Goal: Information Seeking & Learning: Stay updated

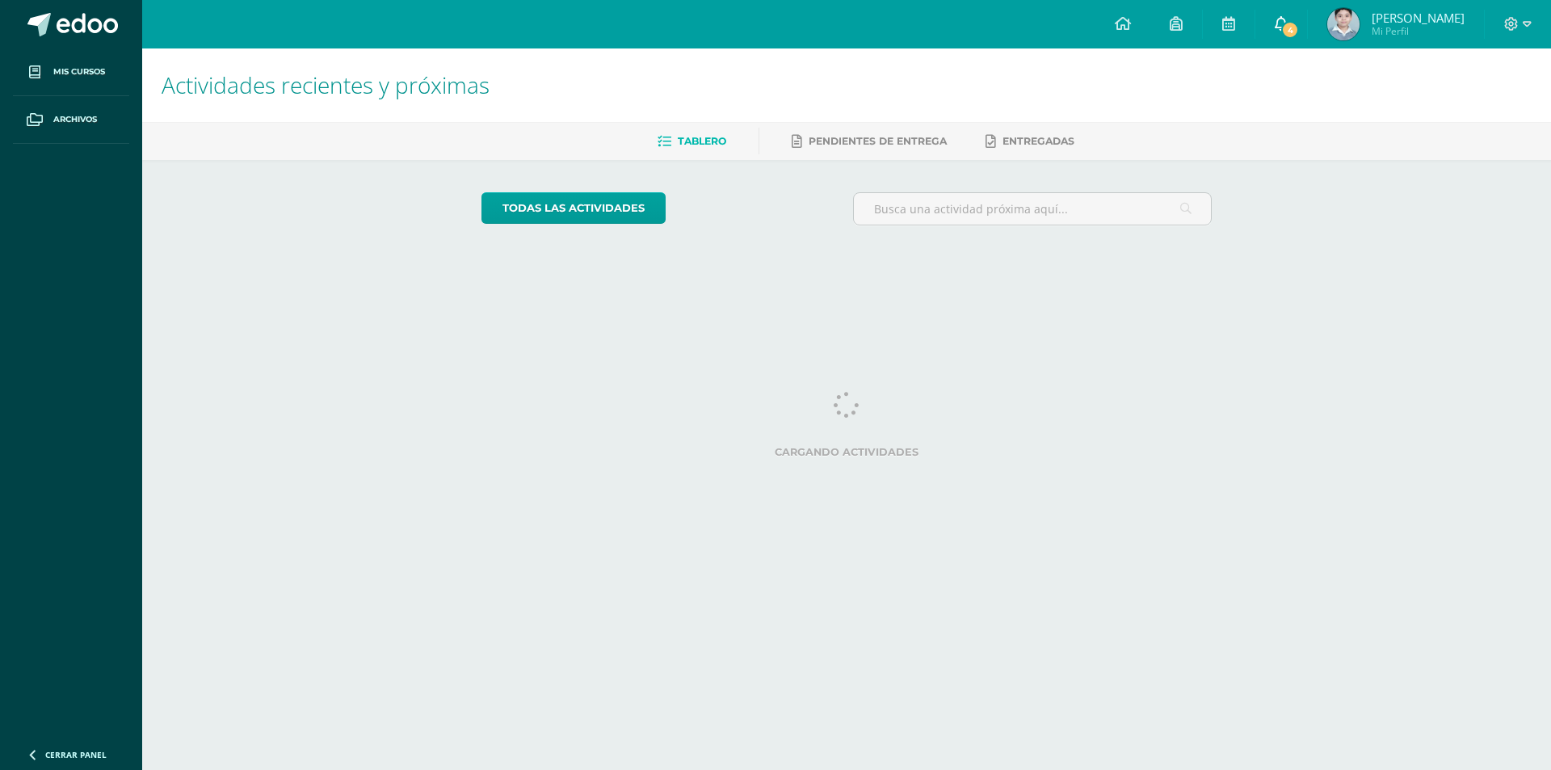
click at [1282, 27] on span "4" at bounding box center [1290, 30] width 18 height 18
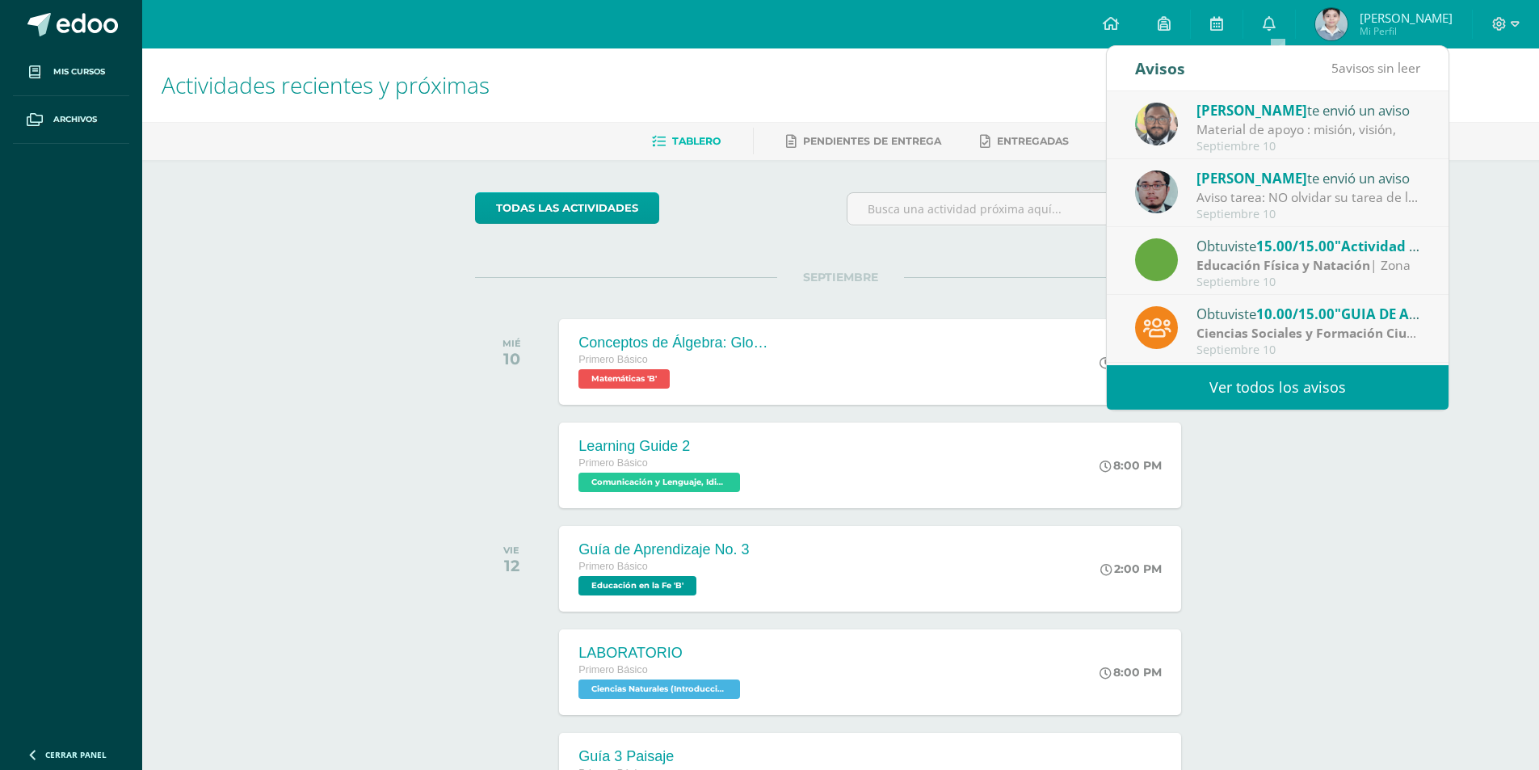
click at [1262, 329] on strong "Ciencias Sociales y Formación Ciudadana e Interculturalidad" at bounding box center [1384, 333] width 377 height 18
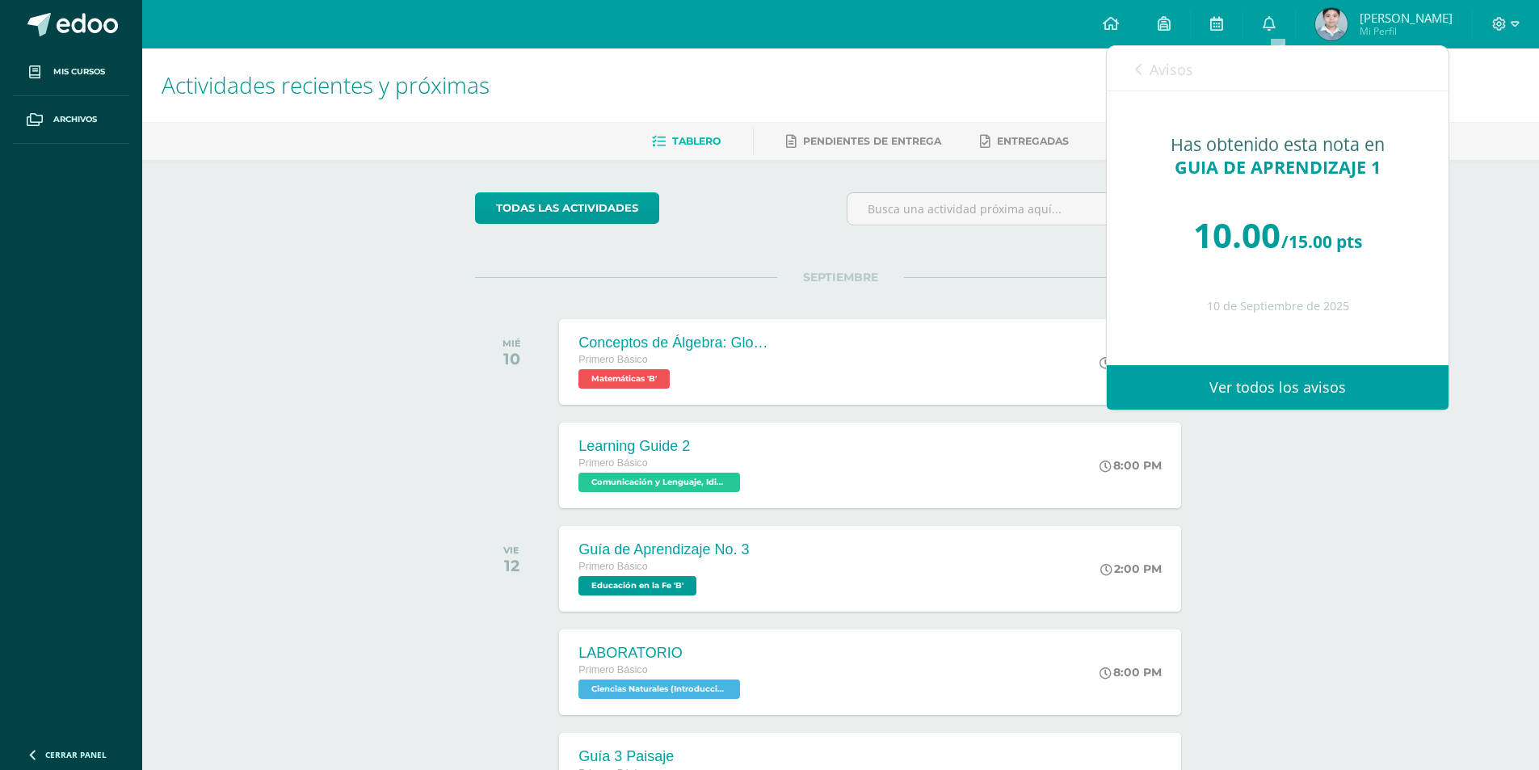
click at [1172, 79] on link "Avisos" at bounding box center [1164, 69] width 58 height 46
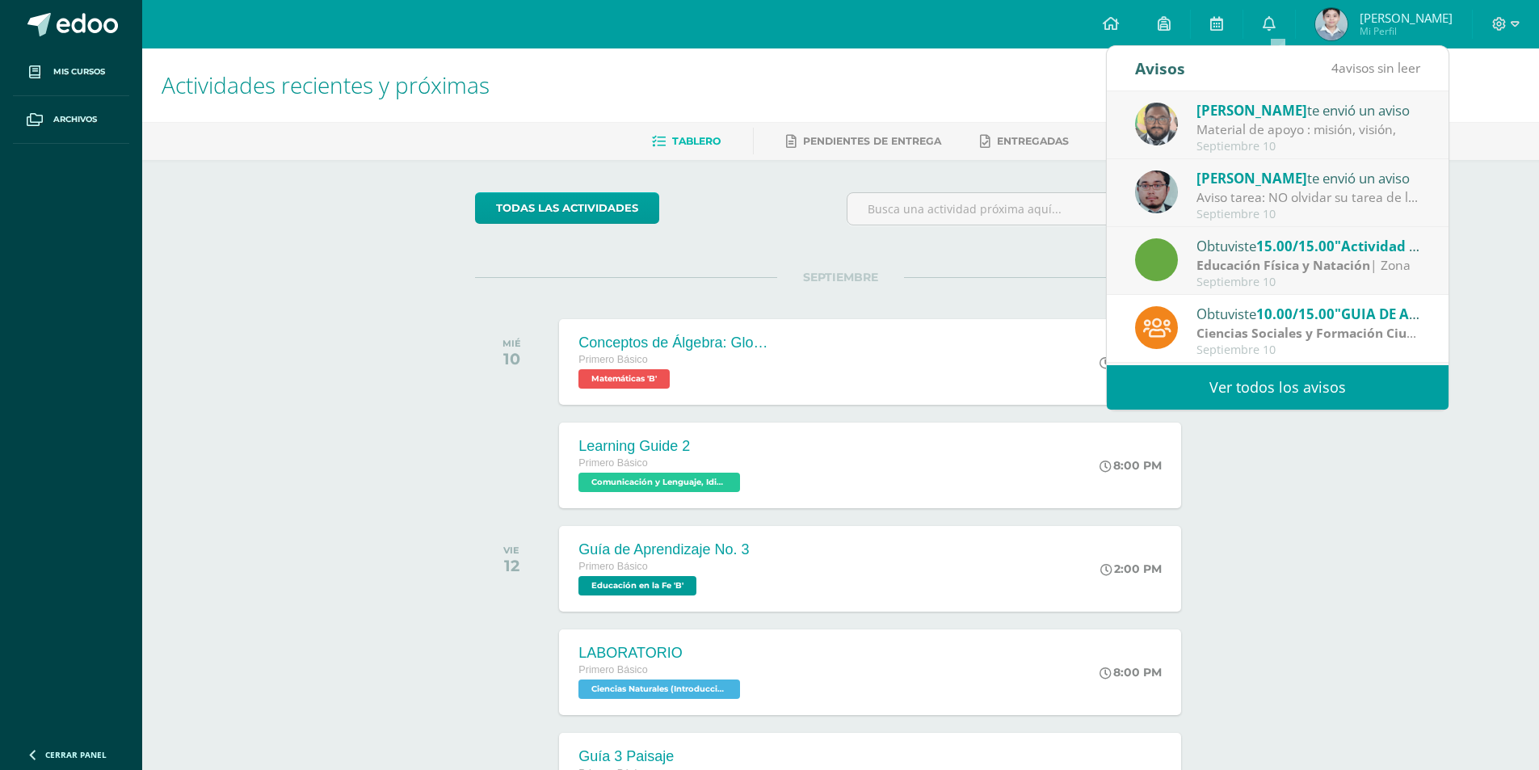
click at [1298, 204] on div "Aviso tarea: NO olvidar su tarea de las figuras en perspectiva" at bounding box center [1308, 197] width 225 height 19
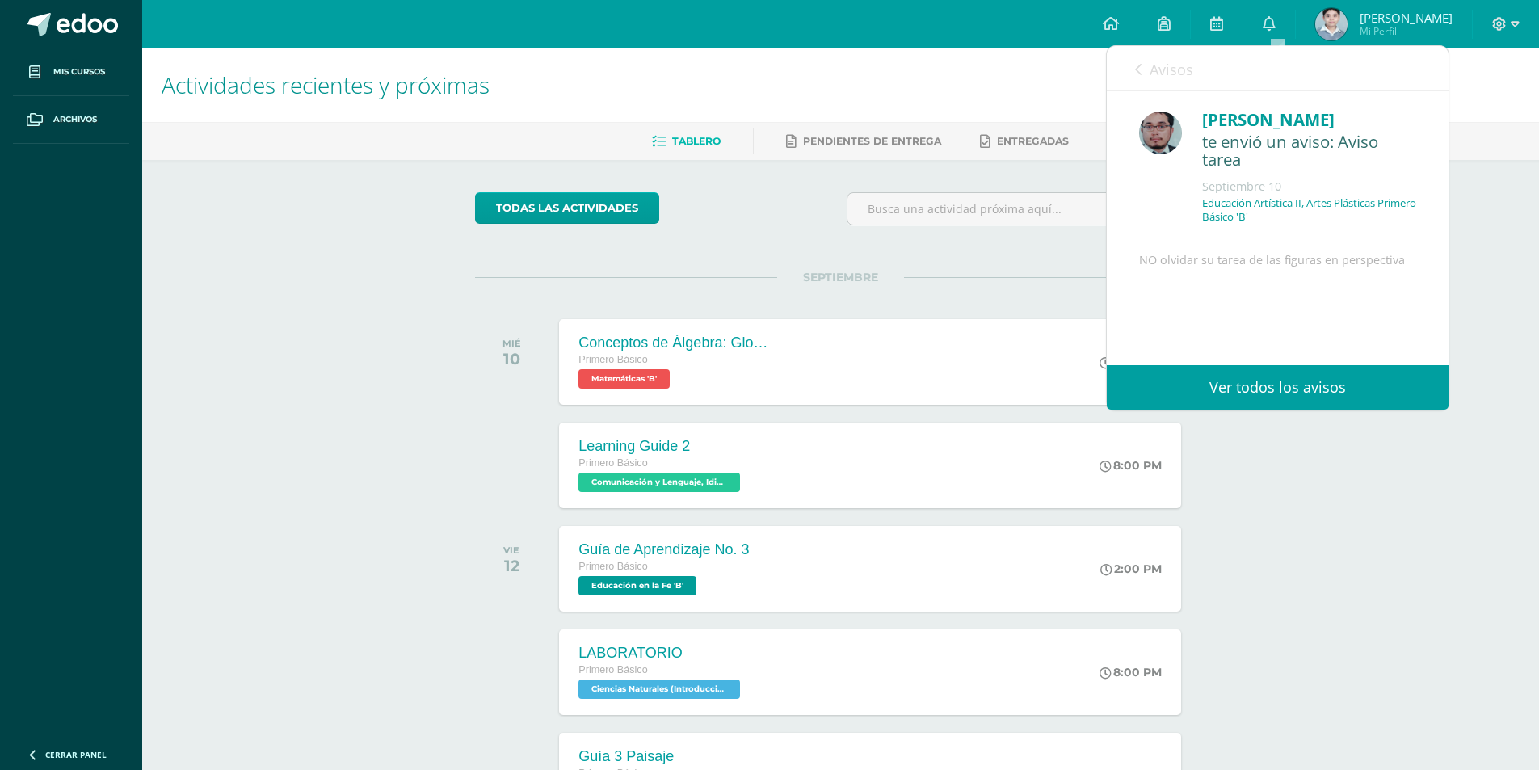
click at [1174, 81] on link "Avisos" at bounding box center [1164, 69] width 58 height 46
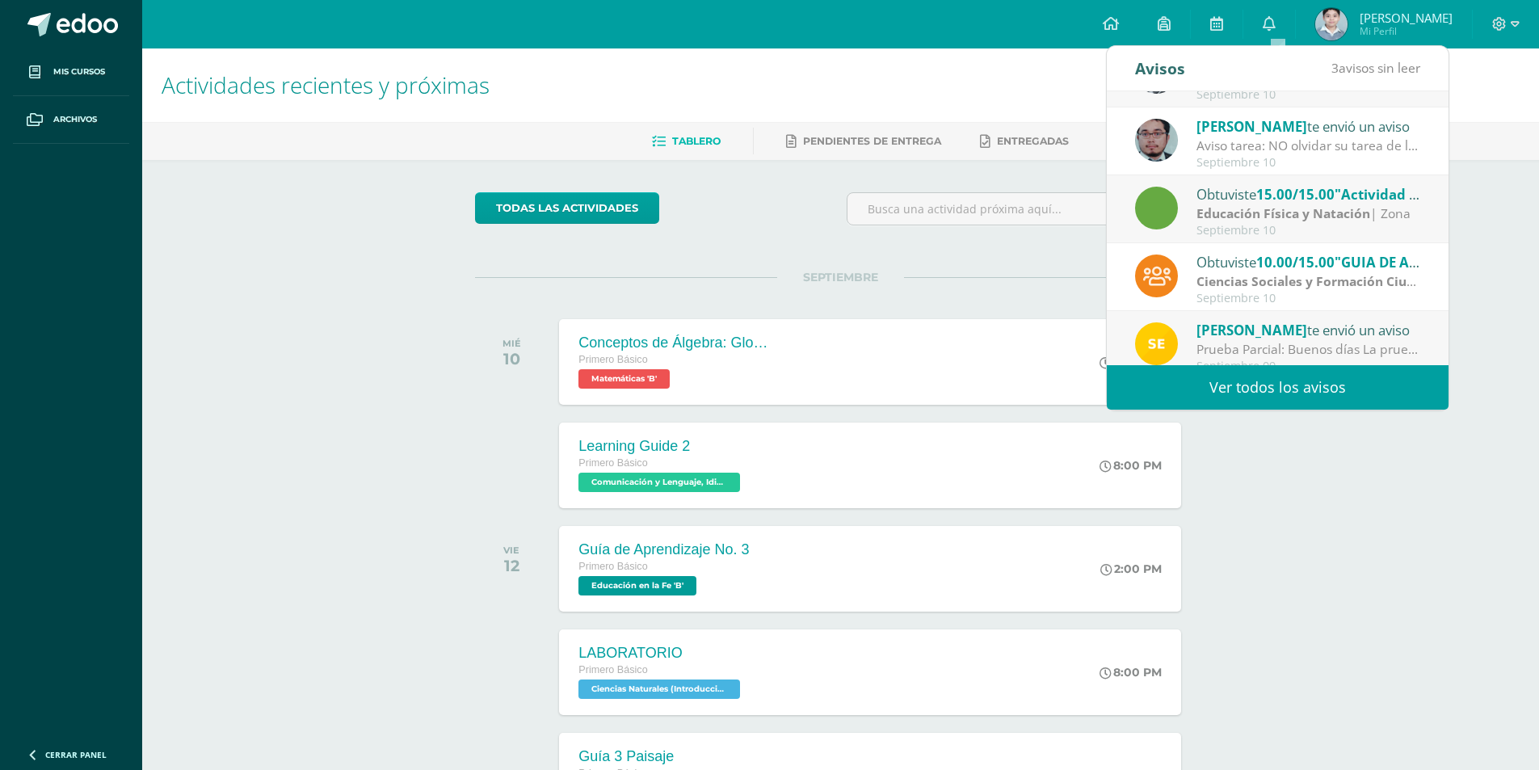
scroll to position [81, 0]
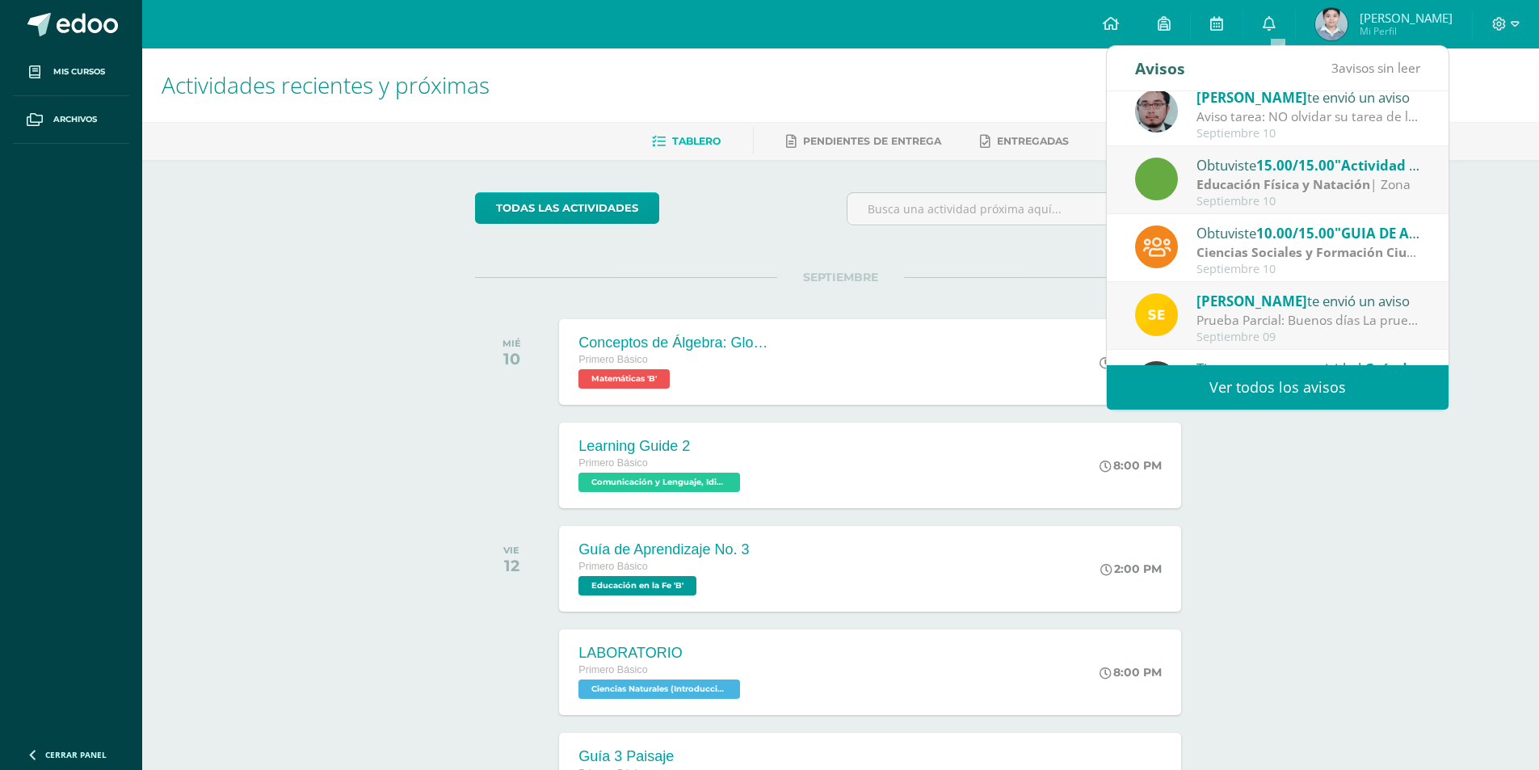
click at [1307, 244] on strong "Ciencias Sociales y Formación Ciudadana e Interculturalidad" at bounding box center [1384, 252] width 377 height 18
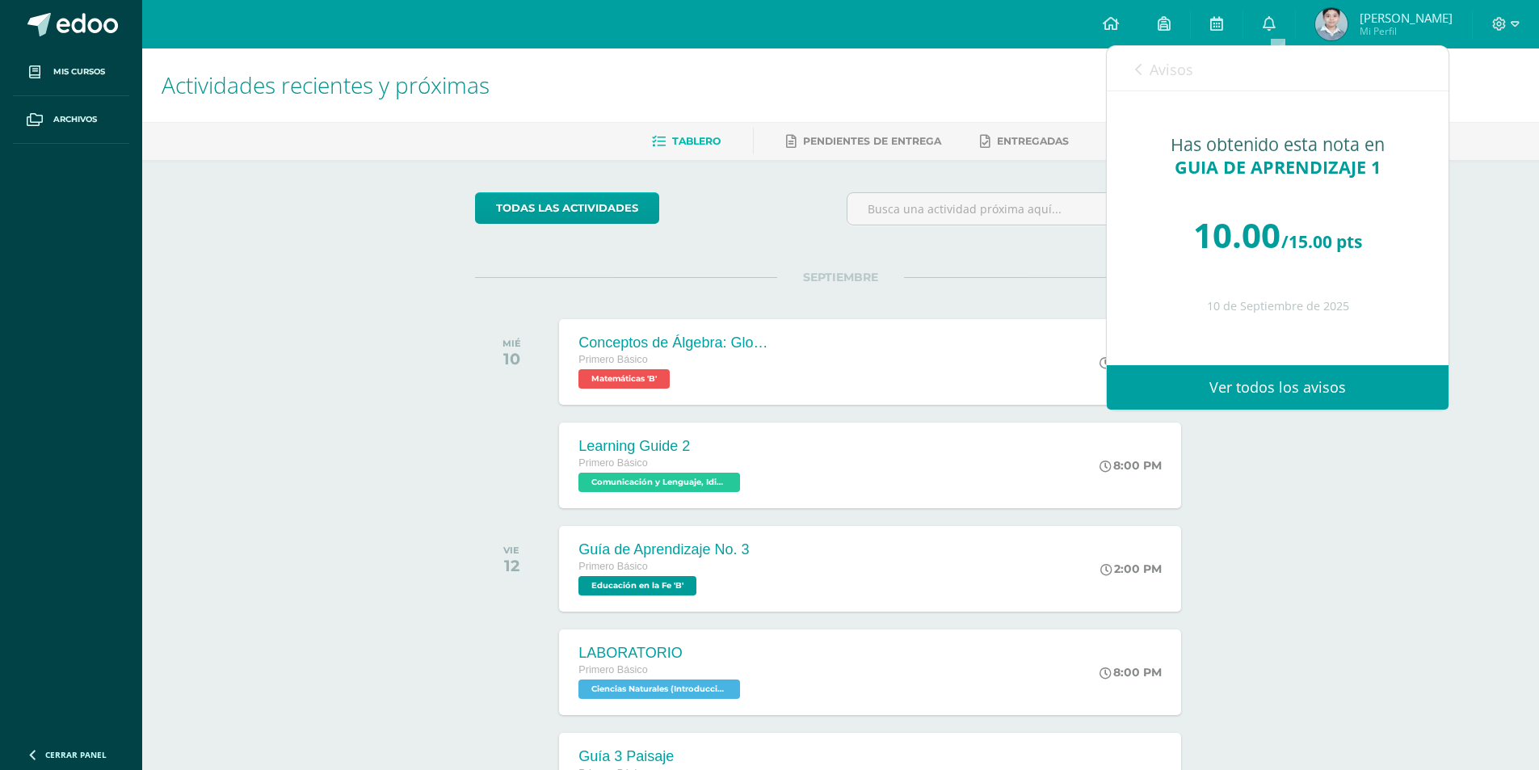
click at [1183, 80] on link "Avisos" at bounding box center [1164, 69] width 58 height 46
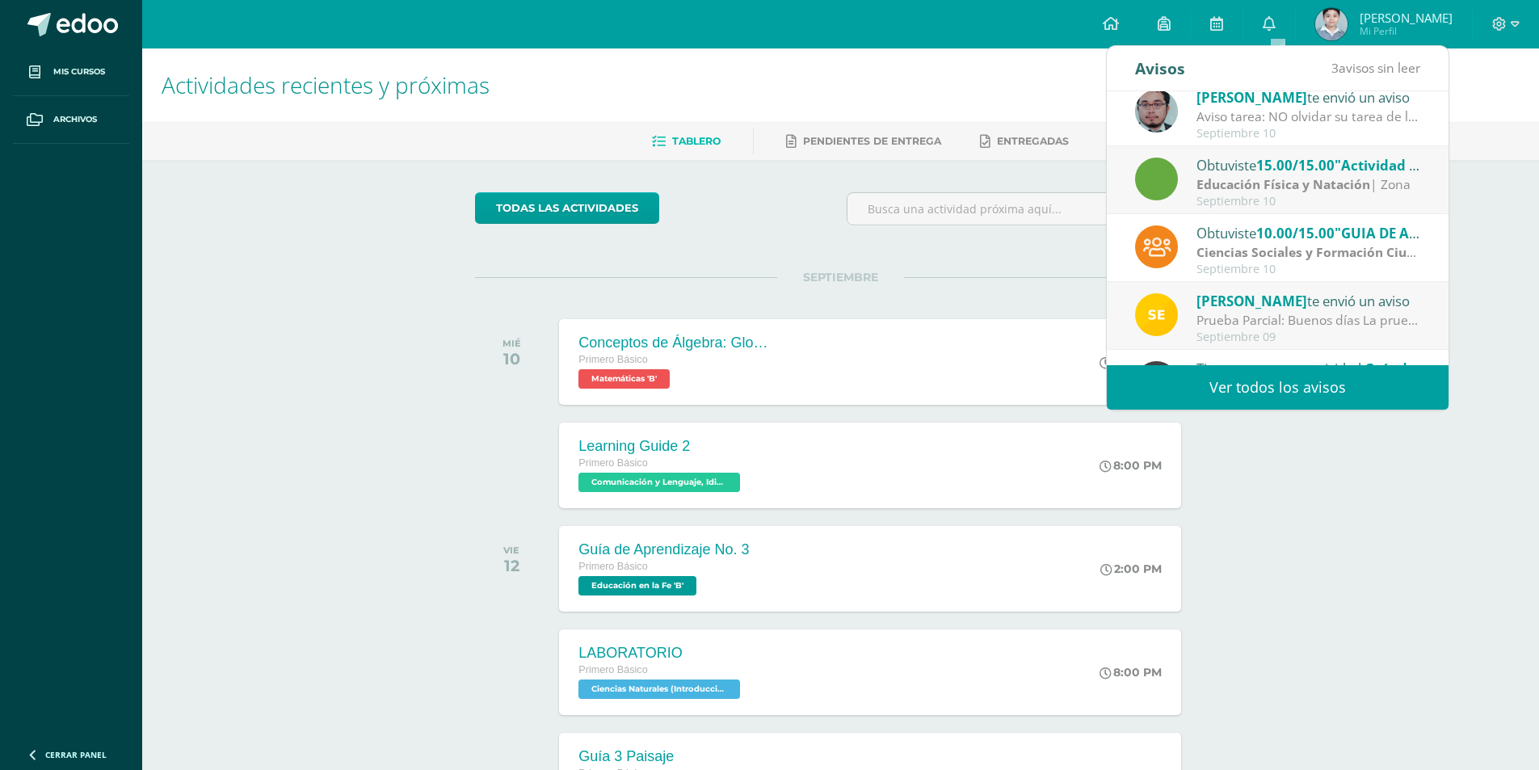
scroll to position [0, 0]
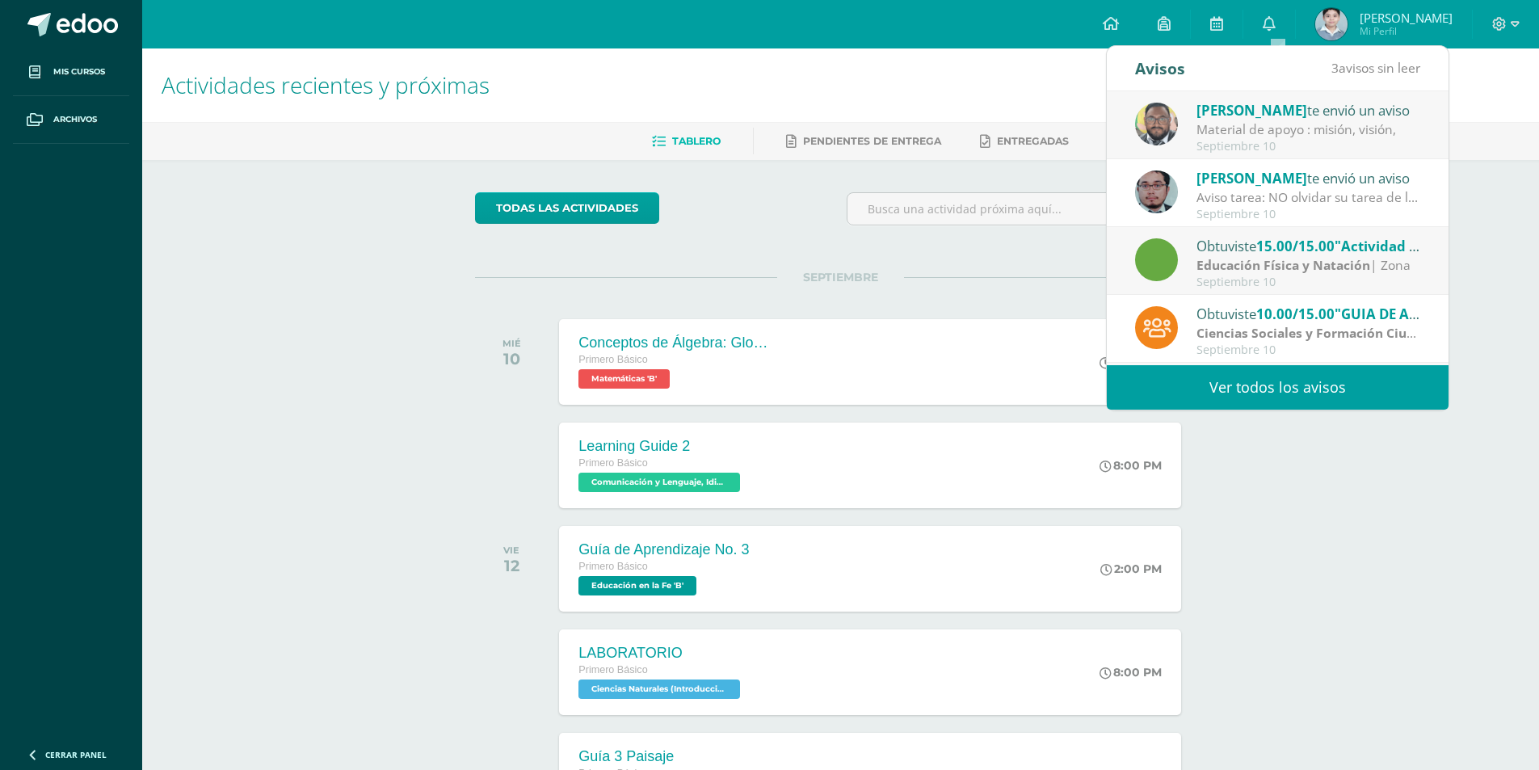
click at [1283, 118] on div "[PERSON_NAME] te envió un aviso" at bounding box center [1308, 109] width 225 height 21
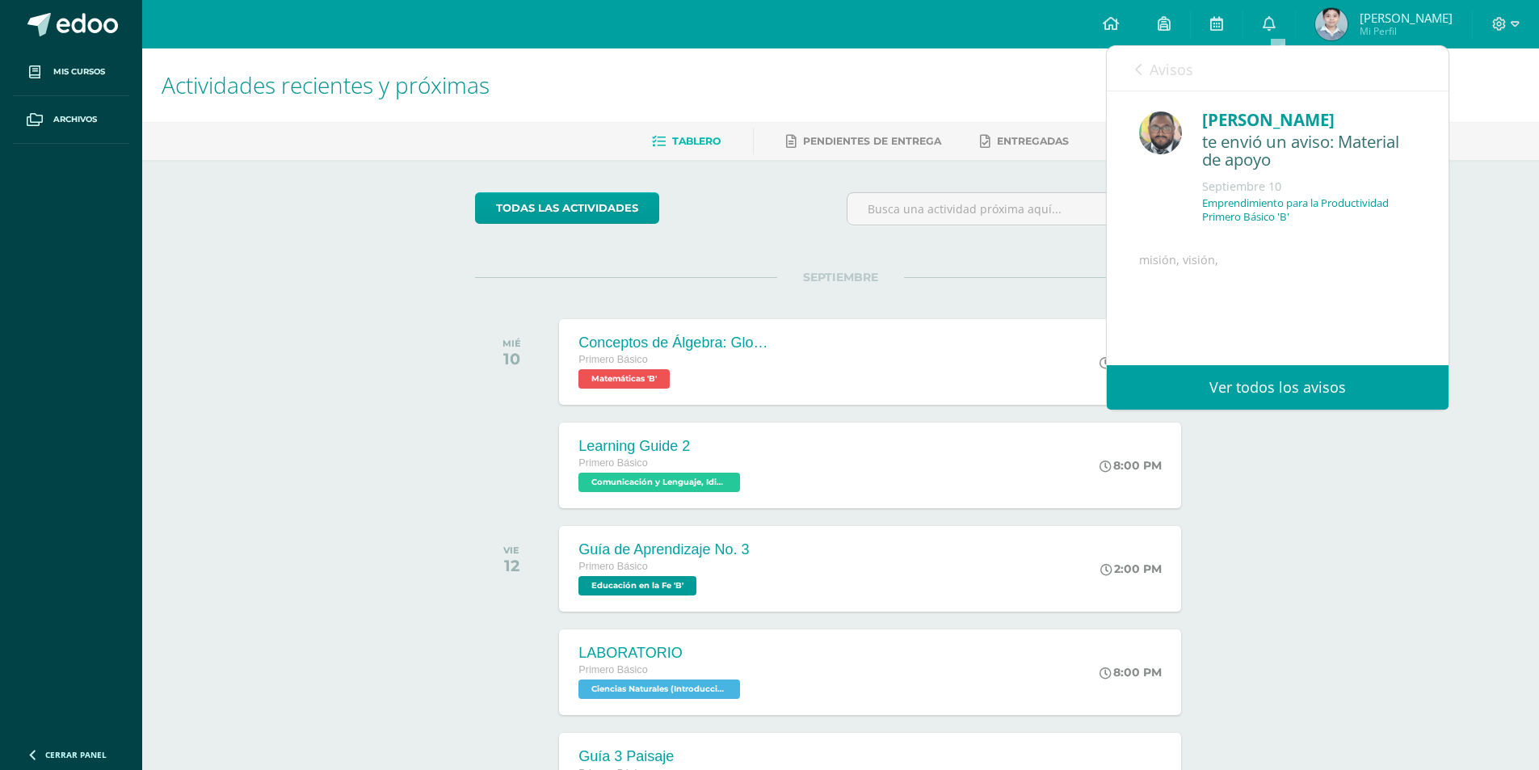
click at [1166, 78] on span "Avisos" at bounding box center [1171, 69] width 44 height 19
